Goal: Task Accomplishment & Management: Complete application form

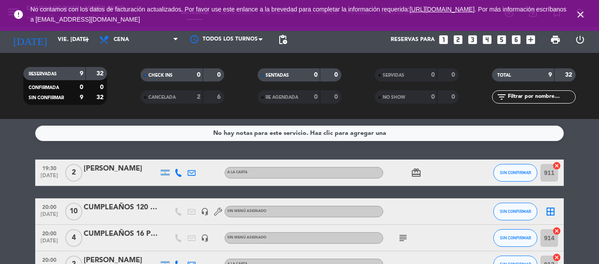
click at [580, 15] on icon "close" at bounding box center [580, 14] width 11 height 11
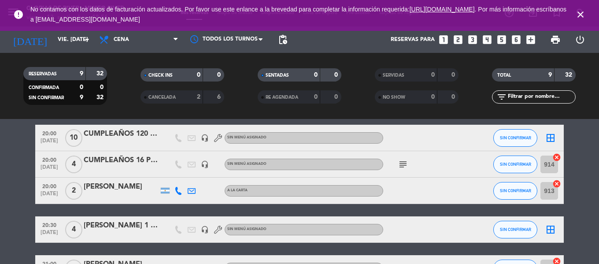
scroll to position [88, 0]
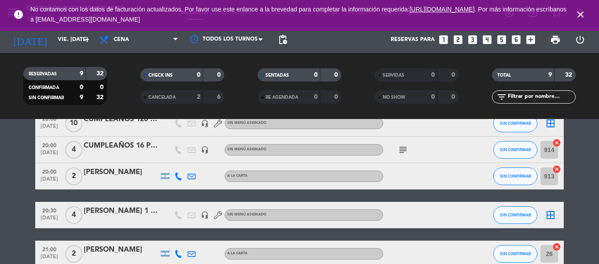
click at [584, 14] on icon "close" at bounding box center [580, 14] width 11 height 11
click at [581, 13] on icon "close" at bounding box center [580, 14] width 11 height 11
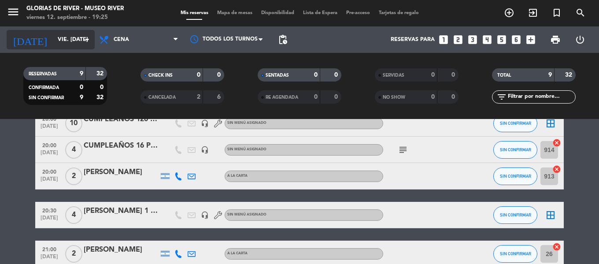
click at [85, 44] on icon "arrow_drop_down" at bounding box center [87, 39] width 11 height 11
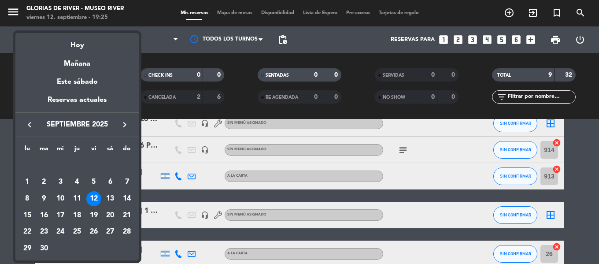
click at [124, 122] on icon "keyboard_arrow_right" at bounding box center [124, 124] width 11 height 11
click at [59, 197] on div "8" at bounding box center [60, 198] width 15 height 15
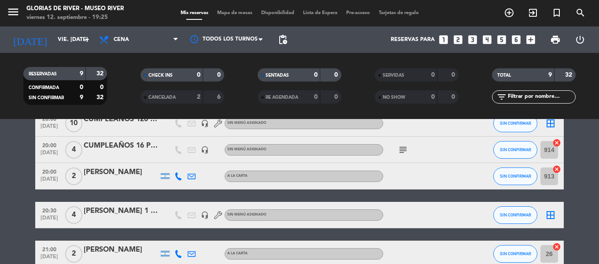
type input "mié. [DATE]"
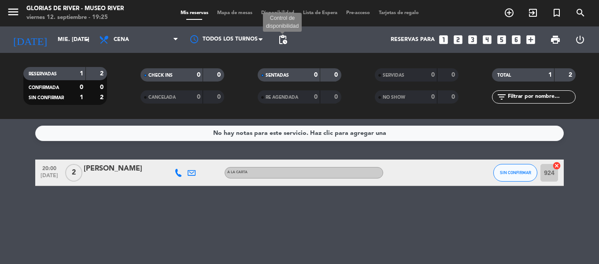
click at [280, 40] on span "pending_actions" at bounding box center [283, 39] width 11 height 11
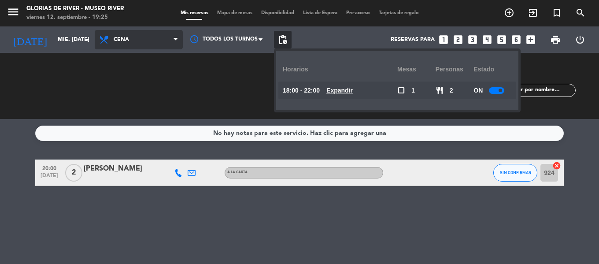
click at [140, 41] on span "Cena" at bounding box center [139, 39] width 88 height 19
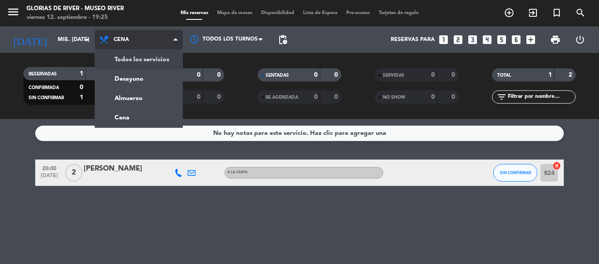
click at [147, 59] on div "menu Glorias de River - [GEOGRAPHIC_DATA] viernes 12. septiembre - 19:25 Mis re…" at bounding box center [299, 59] width 599 height 119
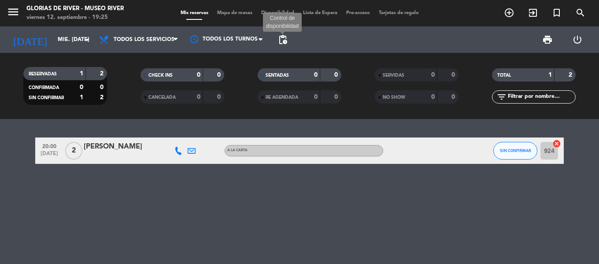
click at [283, 39] on span "pending_actions" at bounding box center [283, 39] width 11 height 11
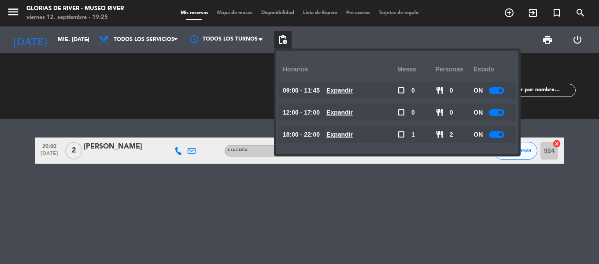
click at [241, 82] on div "SENTADAS 0 0" at bounding box center [299, 86] width 117 height 9
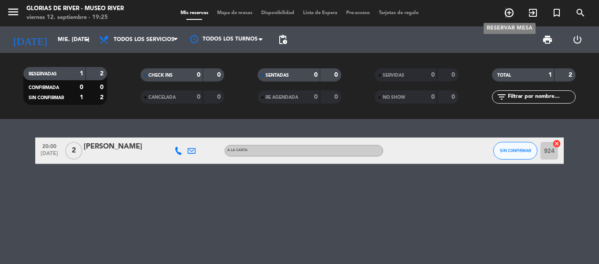
click at [506, 13] on icon "add_circle_outline" at bounding box center [509, 12] width 11 height 11
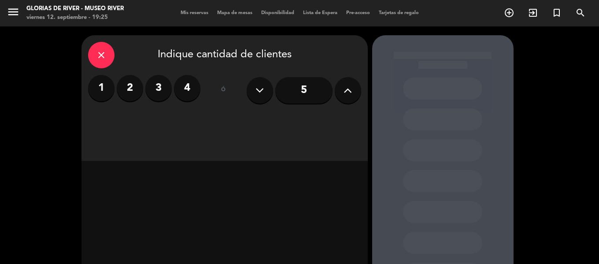
click at [188, 91] on label "4" at bounding box center [187, 88] width 26 height 26
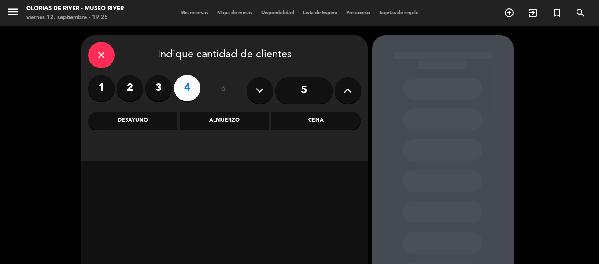
click at [206, 123] on div "Almuerzo" at bounding box center [224, 121] width 89 height 18
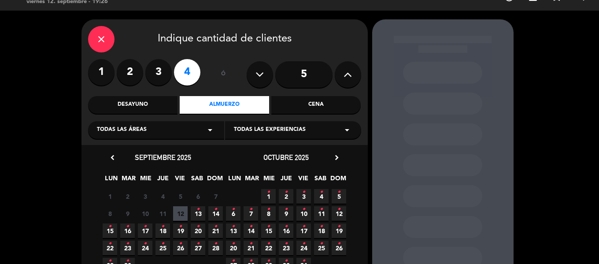
scroll to position [44, 0]
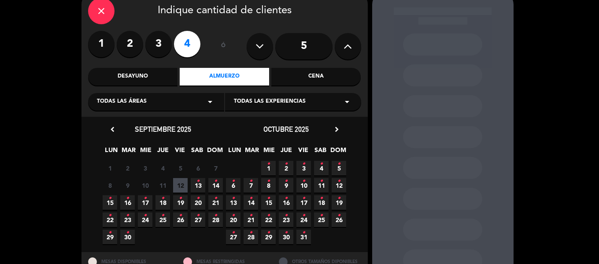
click at [269, 185] on icon "•" at bounding box center [268, 181] width 3 height 14
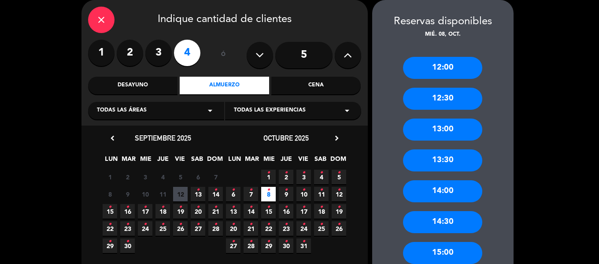
click at [460, 68] on div "12:00" at bounding box center [442, 68] width 79 height 22
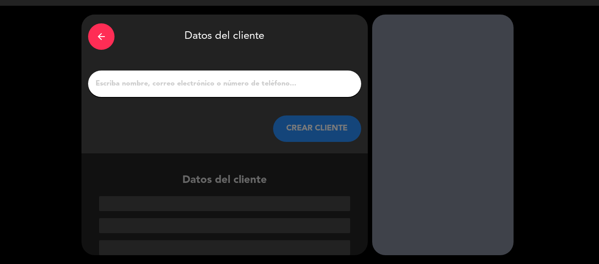
click at [172, 79] on input "1" at bounding box center [225, 84] width 260 height 12
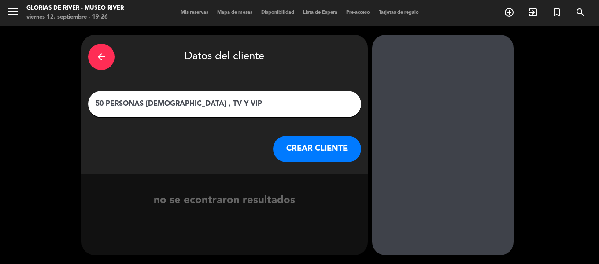
type input "50 PERSONAS [DEMOGRAPHIC_DATA] , TV Y VIP"
click at [300, 150] on button "CREAR CLIENTE" at bounding box center [317, 149] width 88 height 26
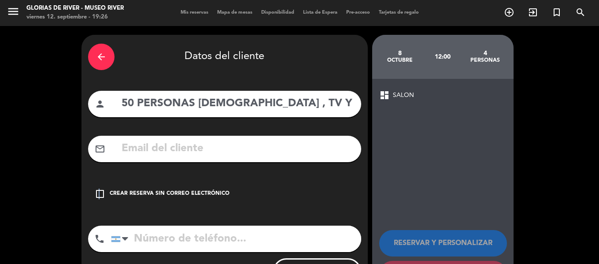
click at [98, 197] on icon "check_box_outline_blank" at bounding box center [100, 194] width 11 height 11
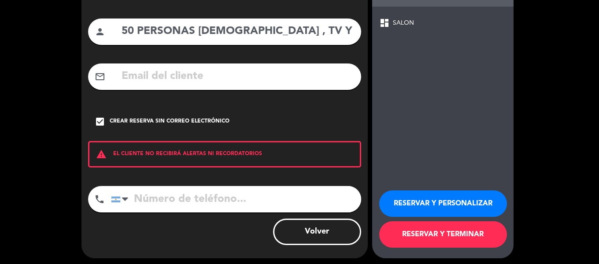
scroll to position [76, 0]
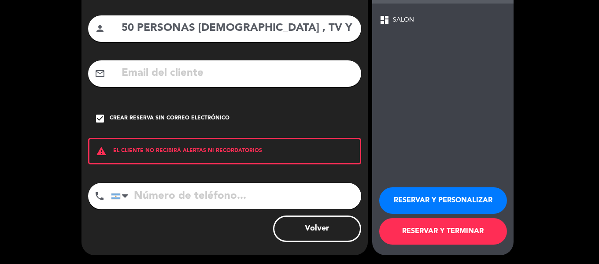
click at [428, 201] on button "RESERVAR Y PERSONALIZAR" at bounding box center [443, 200] width 128 height 26
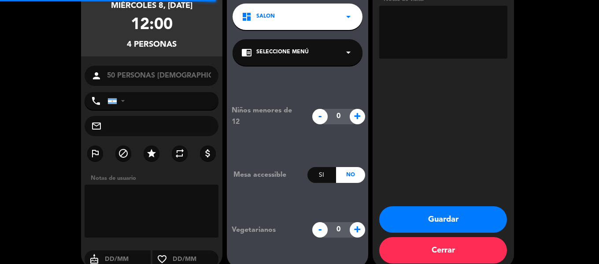
scroll to position [35, 0]
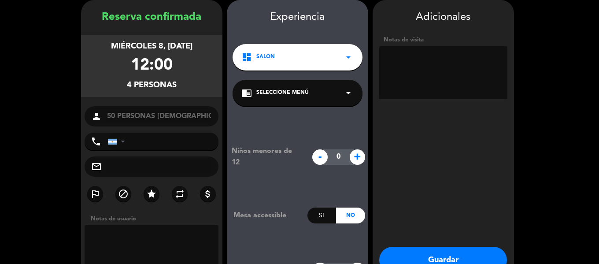
click at [453, 255] on button "Guardar" at bounding box center [443, 260] width 128 height 26
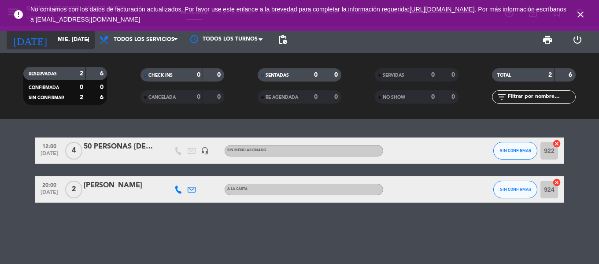
click at [85, 43] on icon "arrow_drop_down" at bounding box center [87, 39] width 11 height 11
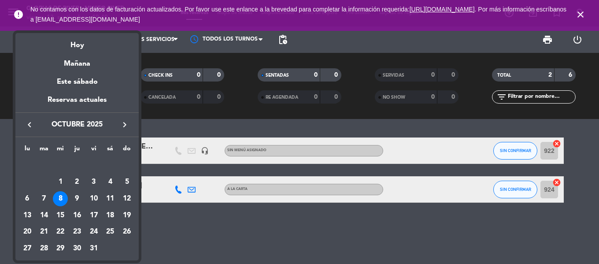
click at [30, 124] on icon "keyboard_arrow_left" at bounding box center [29, 124] width 11 height 11
click at [63, 230] on div "24" at bounding box center [60, 232] width 15 height 15
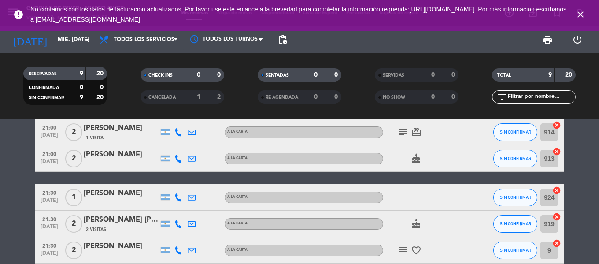
scroll to position [193, 0]
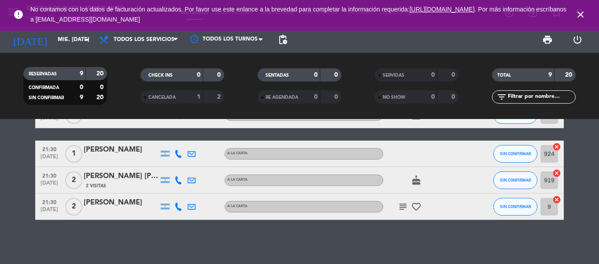
drag, startPoint x: 582, startPoint y: 13, endPoint x: 573, endPoint y: 16, distance: 9.2
click at [582, 13] on icon "close" at bounding box center [580, 14] width 11 height 11
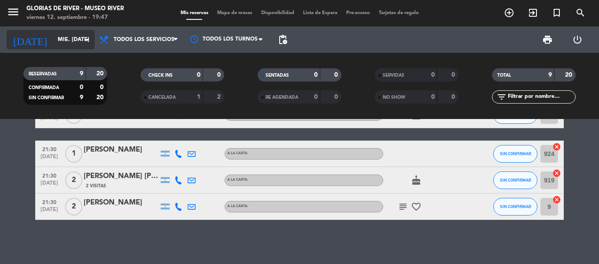
click at [75, 46] on input "mié. [DATE]" at bounding box center [90, 39] width 74 height 15
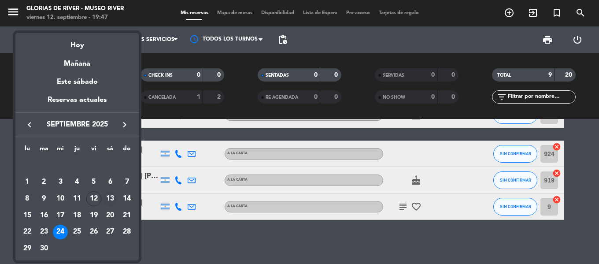
click at [111, 197] on div "13" at bounding box center [110, 198] width 15 height 15
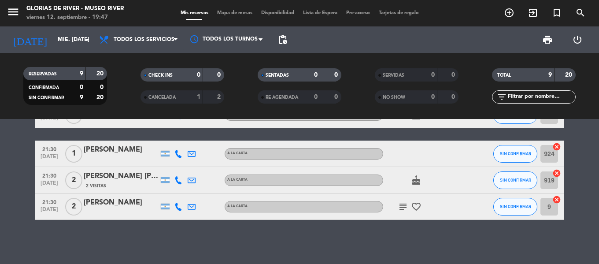
type input "sáb. [DATE]"
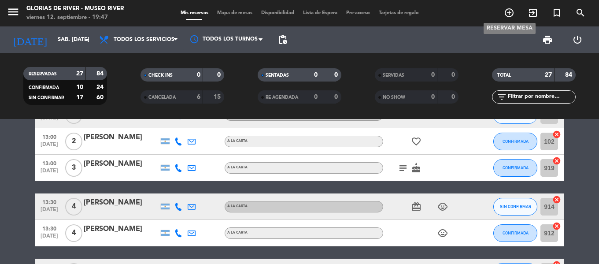
click at [506, 12] on icon "add_circle_outline" at bounding box center [509, 12] width 11 height 11
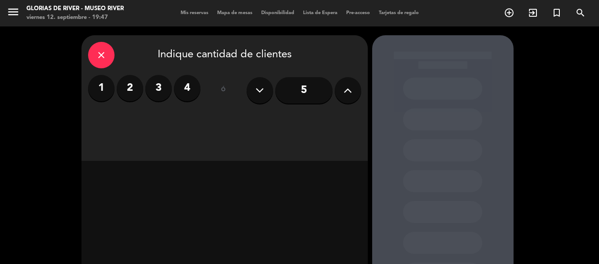
click at [133, 91] on label "2" at bounding box center [130, 88] width 26 height 26
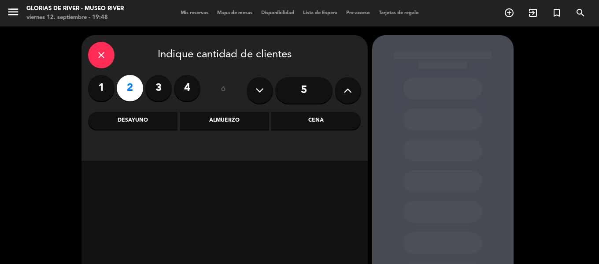
click at [316, 121] on div "Cena" at bounding box center [315, 121] width 89 height 18
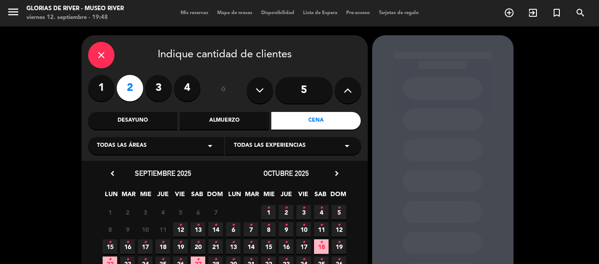
click at [196, 230] on span "13 •" at bounding box center [198, 229] width 15 height 15
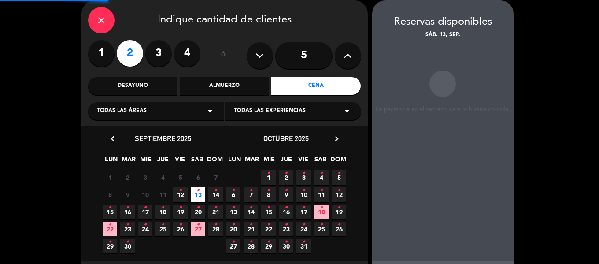
scroll to position [35, 0]
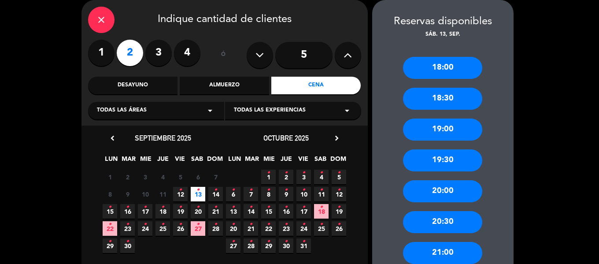
click at [438, 102] on div "18:30" at bounding box center [442, 99] width 79 height 22
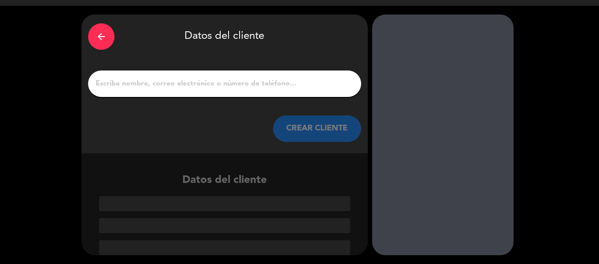
scroll to position [21, 0]
click at [248, 82] on input "1" at bounding box center [225, 84] width 260 height 12
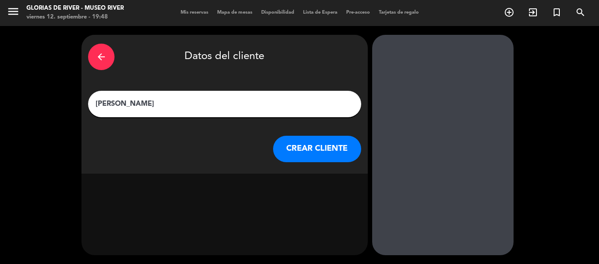
scroll to position [0, 0]
type input "[PERSON_NAME] 14"
click at [290, 142] on button "CREAR CLIENTE" at bounding box center [317, 149] width 88 height 26
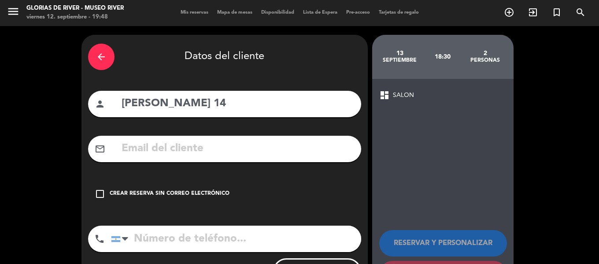
click at [98, 192] on icon "check_box_outline_blank" at bounding box center [100, 194] width 11 height 11
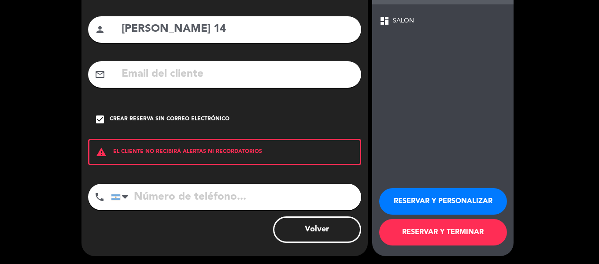
scroll to position [76, 0]
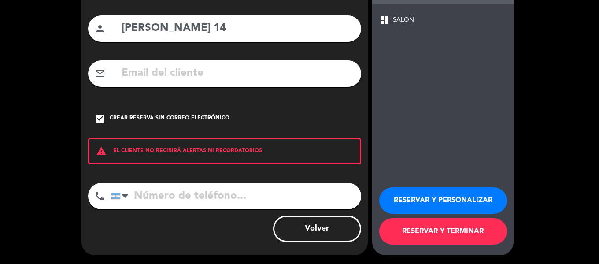
click at [419, 197] on button "RESERVAR Y PERSONALIZAR" at bounding box center [443, 200] width 128 height 26
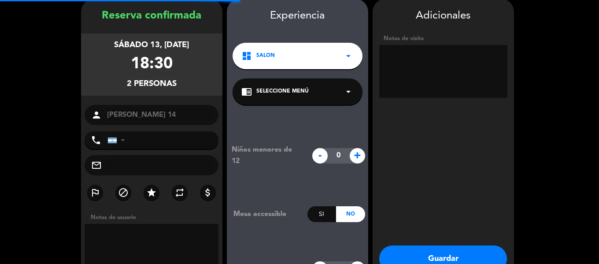
scroll to position [35, 0]
